Goal: Task Accomplishment & Management: Use online tool/utility

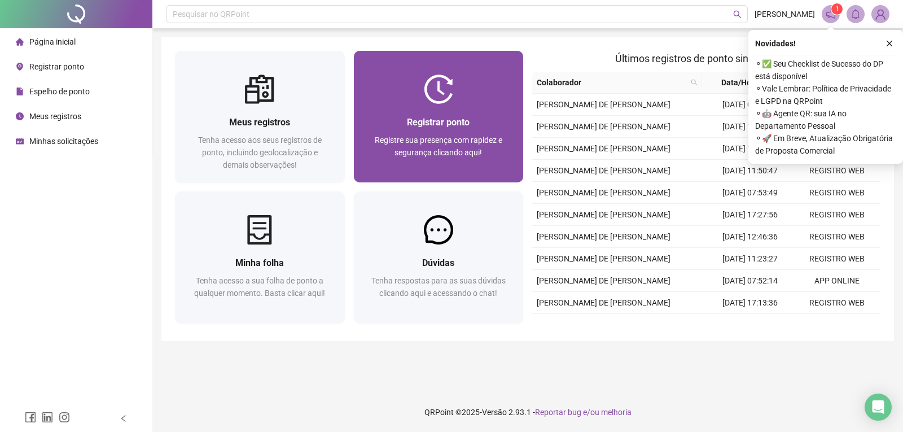
click at [453, 131] on div "Registrar ponto Registre sua presença com rapidez e segurança clicando aqui!" at bounding box center [438, 143] width 143 height 56
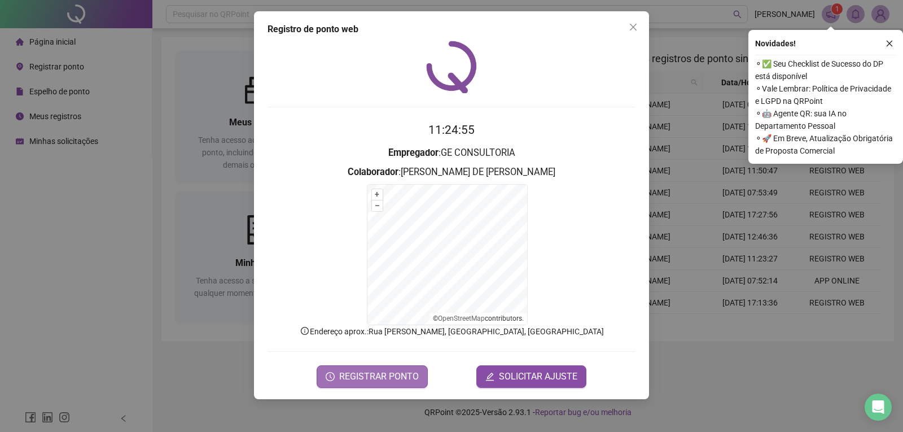
click at [373, 374] on span "REGISTRAR PONTO" at bounding box center [379, 377] width 80 height 14
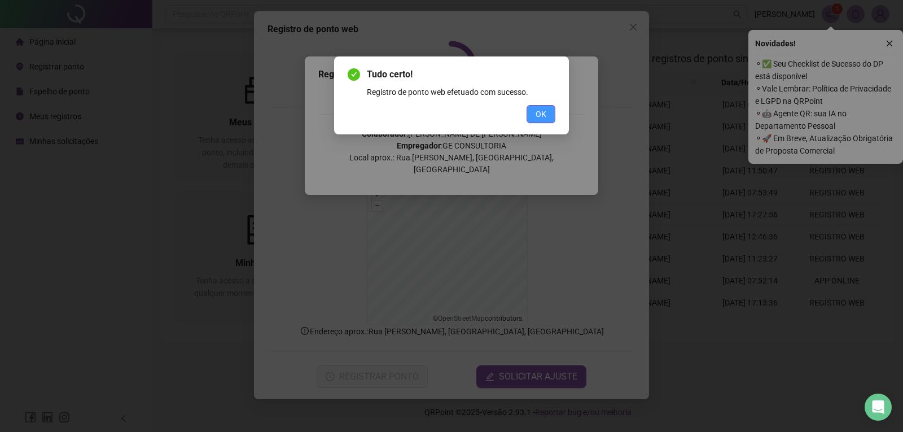
click at [545, 118] on span "OK" at bounding box center [540, 114] width 11 height 12
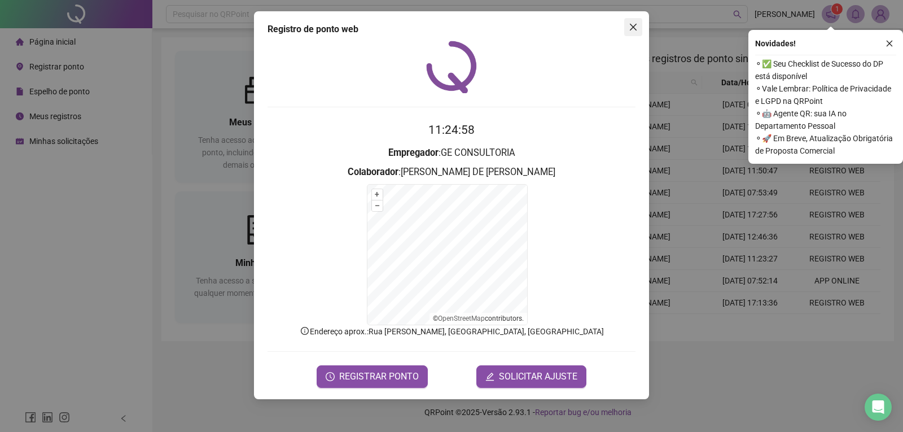
click at [631, 25] on icon "close" at bounding box center [633, 27] width 7 height 7
